Goal: Use online tool/utility: Utilize a website feature to perform a specific function

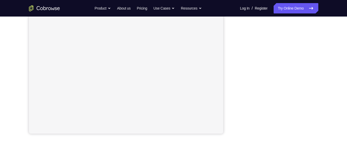
scroll to position [107, 0]
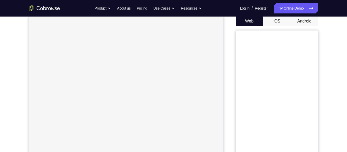
scroll to position [51, 0]
click at [307, 20] on button "Android" at bounding box center [305, 21] width 28 height 10
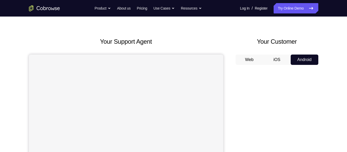
scroll to position [0, 0]
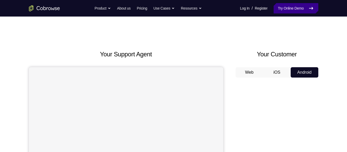
click at [300, 10] on link "Try Online Demo" at bounding box center [296, 8] width 44 height 10
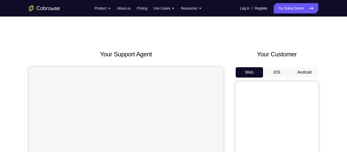
click at [305, 71] on button "Android" at bounding box center [305, 72] width 28 height 10
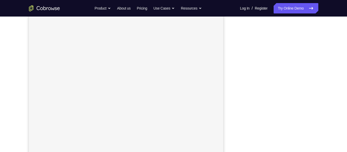
scroll to position [71, 0]
click at [295, 19] on button "Android" at bounding box center [305, 17] width 28 height 10
